Goal: Find specific page/section: Find specific page/section

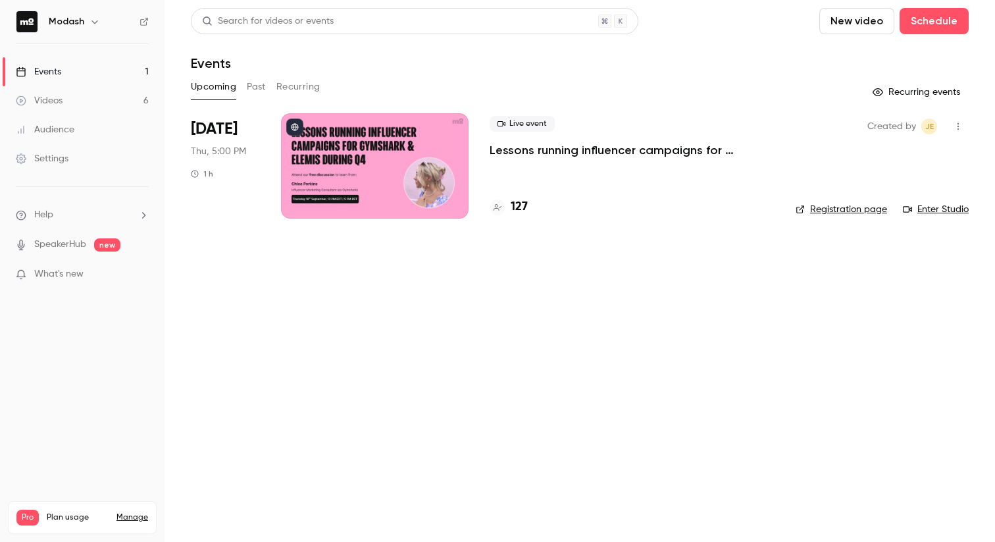
click at [541, 150] on p "Lessons running influencer campaigns for Gymshark & Elemis during Q4" at bounding box center [632, 150] width 285 height 16
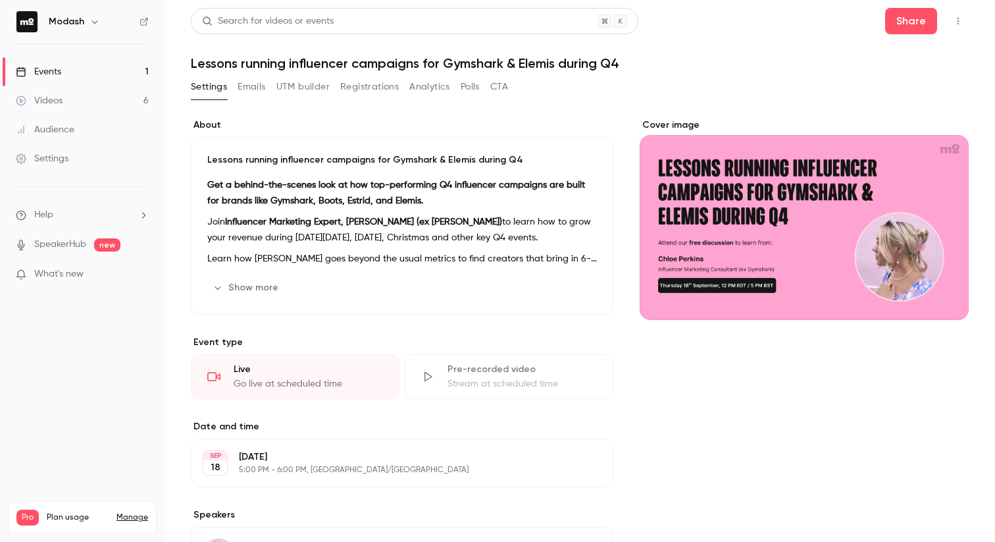
click at [72, 78] on link "Events 1" at bounding box center [82, 71] width 165 height 29
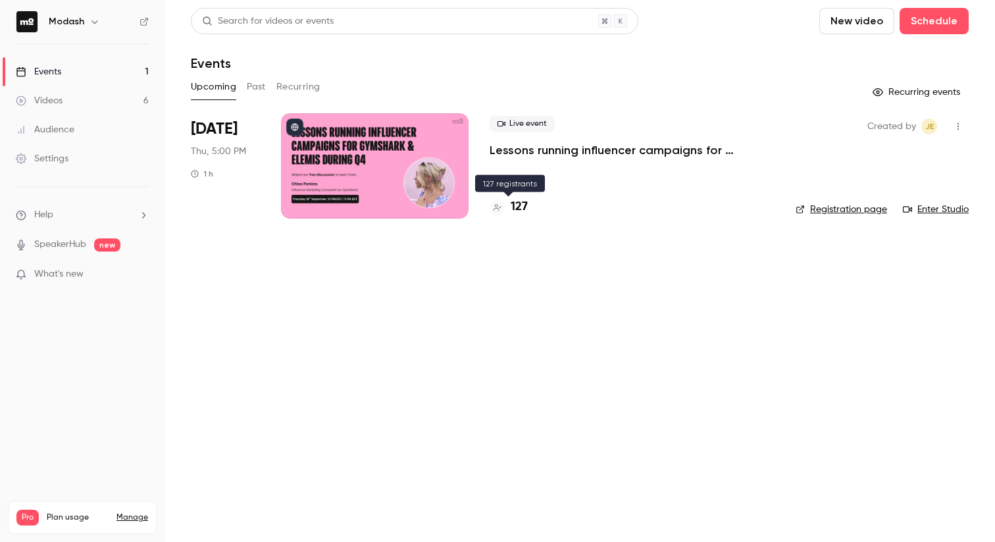
click at [525, 205] on h4 "127" at bounding box center [519, 207] width 17 height 18
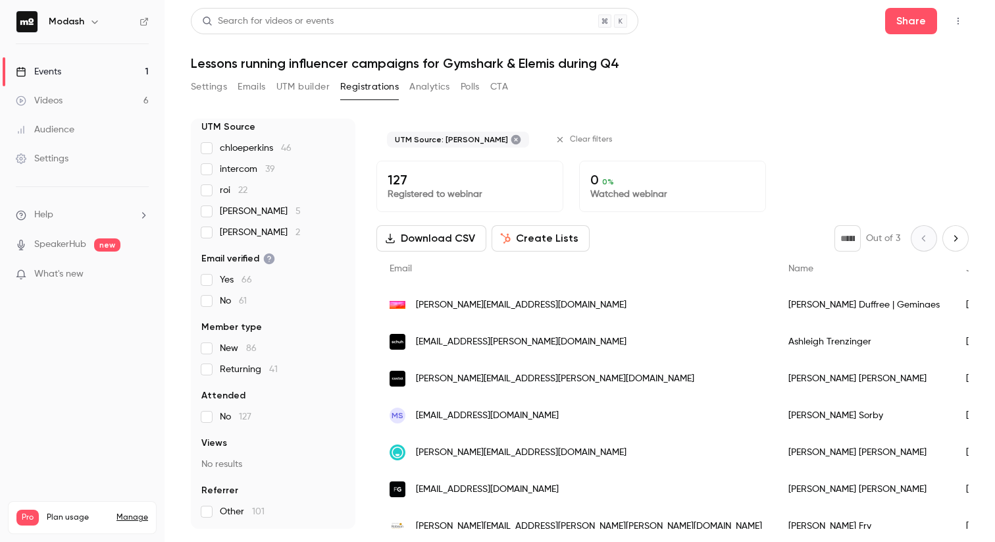
scroll to position [40, 0]
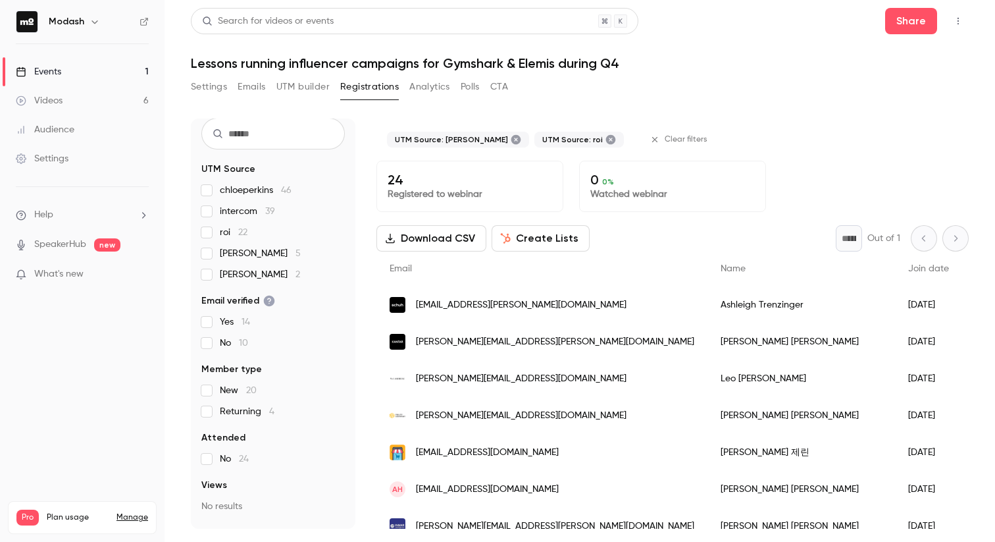
click at [205, 280] on label "rebecca shipton 2" at bounding box center [273, 274] width 144 height 13
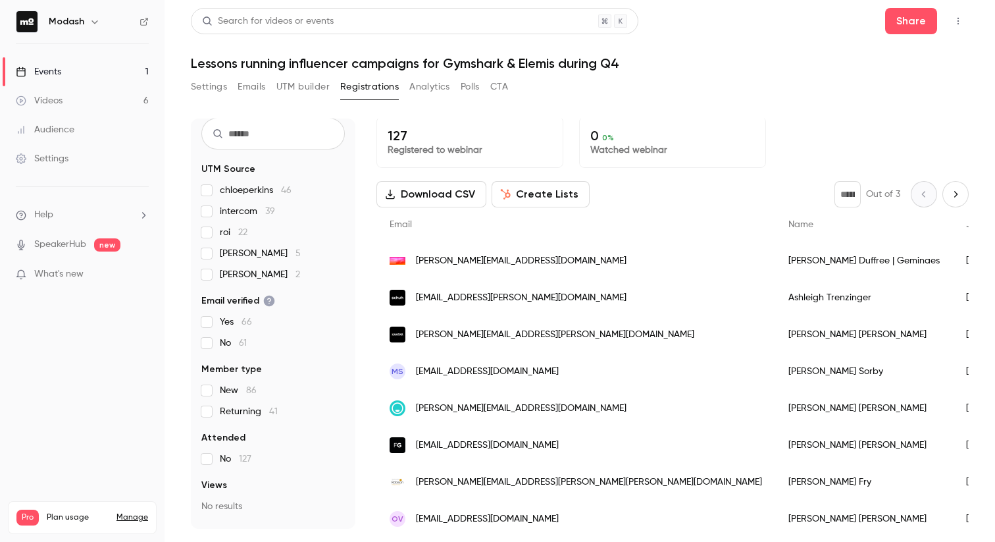
scroll to position [0, 0]
